Goal: Check status

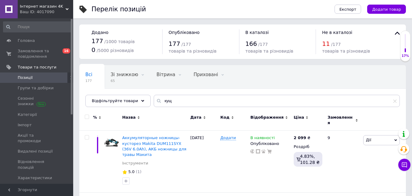
scroll to position [32, 0]
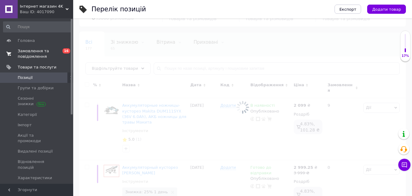
click at [37, 50] on span "Замовлення та повідомлення" at bounding box center [37, 53] width 39 height 11
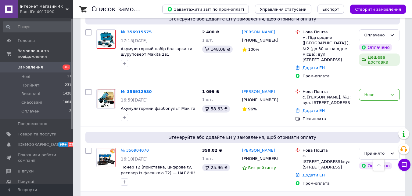
scroll to position [92, 0]
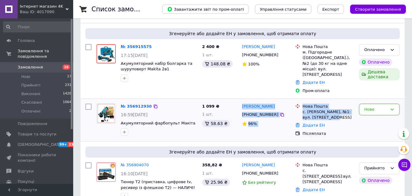
drag, startPoint x: 345, startPoint y: 114, endPoint x: 250, endPoint y: 97, distance: 95.9
click at [250, 101] on div "№ 356912930 16:59[DATE] Акумуляторний фарбопульт Макіта 1 099 ₴ 1 шт. 58.63 ₴ […" at bounding box center [243, 120] width 320 height 38
copy div "[PERSON_NAME] [PHONE_NUMBER] 96% Нова Пошта с. [PERSON_NAME], №1: вул. [STREET_…"
click at [282, 127] on div "[PERSON_NAME] [PHONE_NUMBER] 96%" at bounding box center [266, 120] width 53 height 38
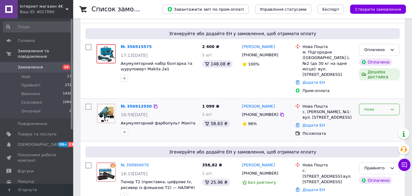
drag, startPoint x: 392, startPoint y: 101, endPoint x: 385, endPoint y: 105, distance: 8.1
click at [391, 103] on div "Нове" at bounding box center [379, 109] width 41 height 12
click at [368, 128] on li "Виконано" at bounding box center [380, 133] width 40 height 11
click at [334, 131] on div "Післяплата" at bounding box center [329, 133] width 52 height 5
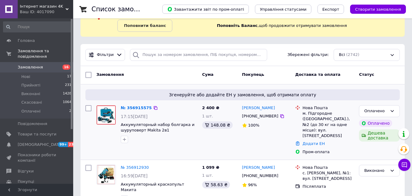
scroll to position [61, 0]
